Goal: Find contact information: Find contact information

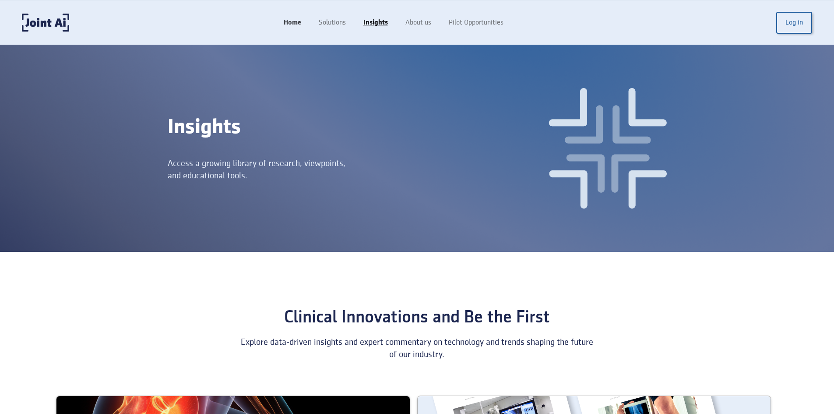
click at [301, 23] on link "Home" at bounding box center [292, 22] width 35 height 17
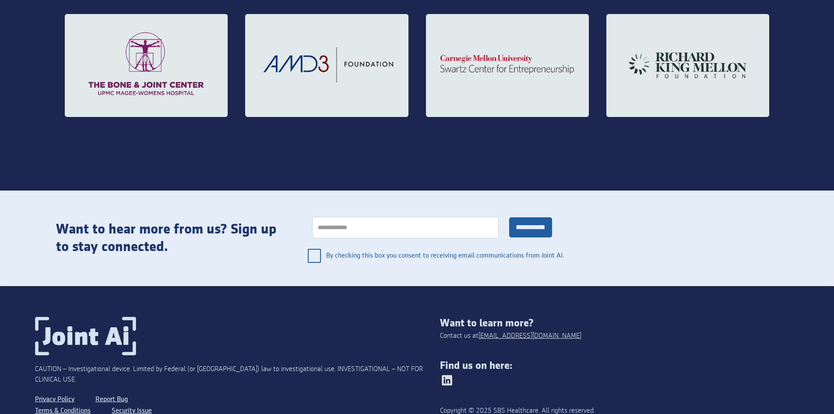
scroll to position [1473, 0]
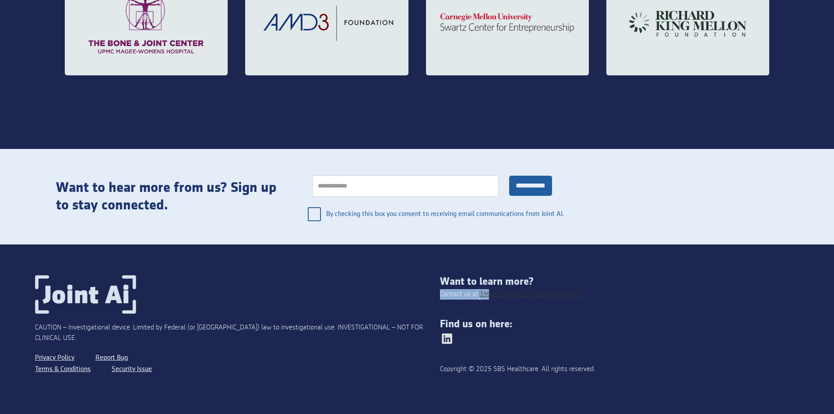
drag, startPoint x: 532, startPoint y: 293, endPoint x: 481, endPoint y: 293, distance: 51.2
click at [481, 293] on div "Want to learn more? Contact us at [EMAIL_ADDRESS][DOMAIN_NAME] Find us on here:…" at bounding box center [619, 329] width 359 height 109
click at [460, 297] on div "Contact us at [EMAIL_ADDRESS][DOMAIN_NAME]" at bounding box center [510, 294] width 141 height 11
drag, startPoint x: 473, startPoint y: 293, endPoint x: 518, endPoint y: 295, distance: 45.1
click at [518, 295] on div "Want to learn more? Contact us at info@jointai.co Find us on here: Copyright © …" at bounding box center [619, 329] width 359 height 109
